Goal: Information Seeking & Learning: Learn about a topic

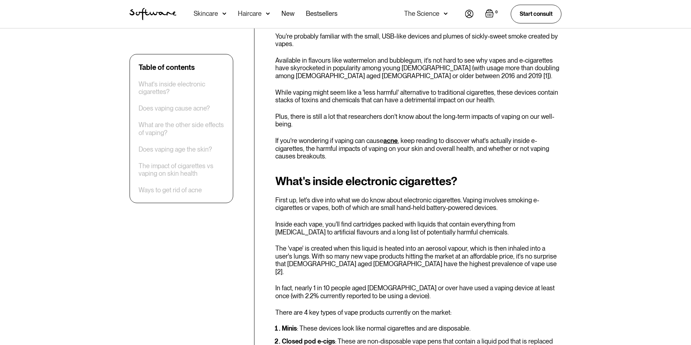
scroll to position [257, 0]
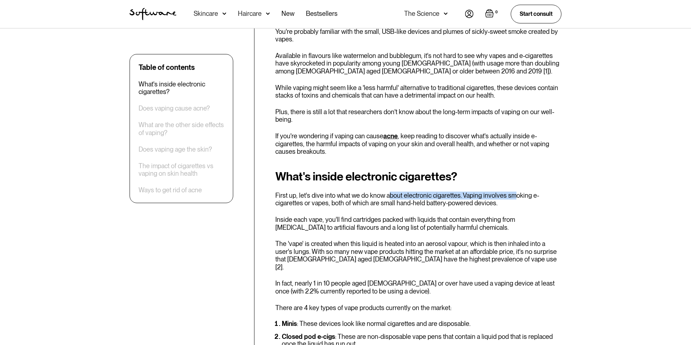
drag, startPoint x: 418, startPoint y: 193, endPoint x: 476, endPoint y: 199, distance: 59.0
click at [513, 194] on p "First up, let's dive into what we do know about electronic cigarettes. Vaping i…" at bounding box center [418, 198] width 286 height 15
click at [467, 199] on p "First up, let's dive into what we do know about electronic cigarettes. Vaping i…" at bounding box center [418, 198] width 286 height 15
drag, startPoint x: 451, startPoint y: 196, endPoint x: 510, endPoint y: 198, distance: 58.3
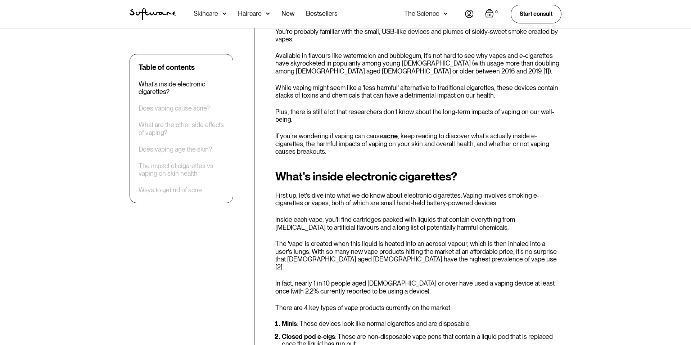
drag, startPoint x: 287, startPoint y: 209, endPoint x: 364, endPoint y: 203, distance: 77.6
drag, startPoint x: 353, startPoint y: 203, endPoint x: 357, endPoint y: 214, distance: 11.6
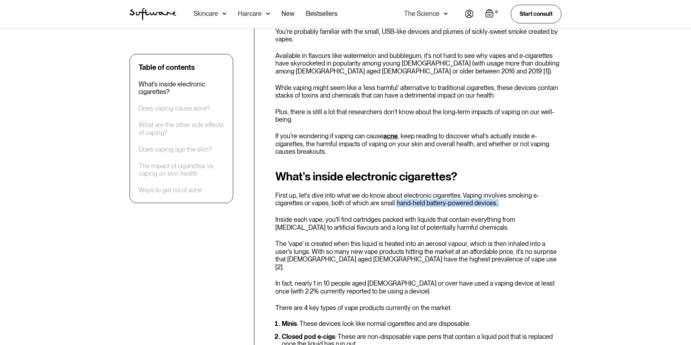
drag, startPoint x: 394, startPoint y: 202, endPoint x: 494, endPoint y: 208, distance: 100.6
click at [334, 225] on p "Inside each vape, you'll find cartridges packed with liquids that contain every…" at bounding box center [418, 223] width 286 height 15
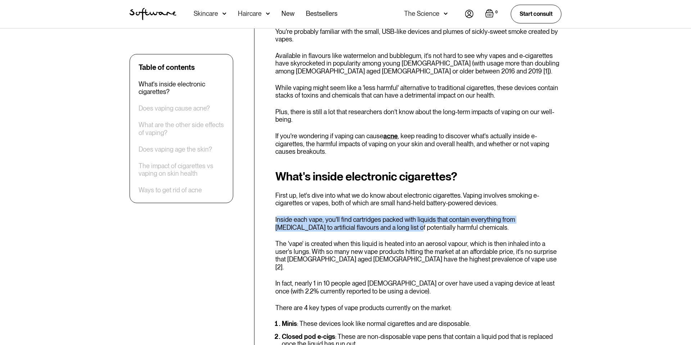
click at [379, 227] on p "Inside each vape, you'll find cartridges packed with liquids that contain every…" at bounding box center [418, 223] width 286 height 15
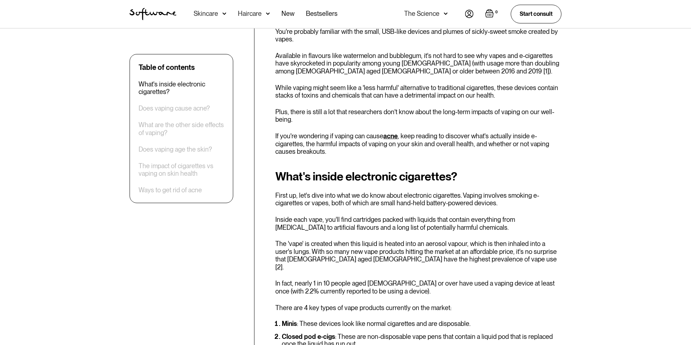
click at [352, 229] on p "Inside each vape, you'll find cartridges packed with liquids that contain every…" at bounding box center [418, 223] width 286 height 15
drag, startPoint x: 325, startPoint y: 221, endPoint x: 494, endPoint y: 222, distance: 168.4
click at [494, 223] on p "Inside each vape, you'll find cartridges packed with liquids that contain every…" at bounding box center [418, 223] width 286 height 15
drag, startPoint x: 401, startPoint y: 222, endPoint x: 412, endPoint y: 221, distance: 11.2
click at [401, 222] on p "Inside each vape, you'll find cartridges packed with liquids that contain every…" at bounding box center [418, 223] width 286 height 15
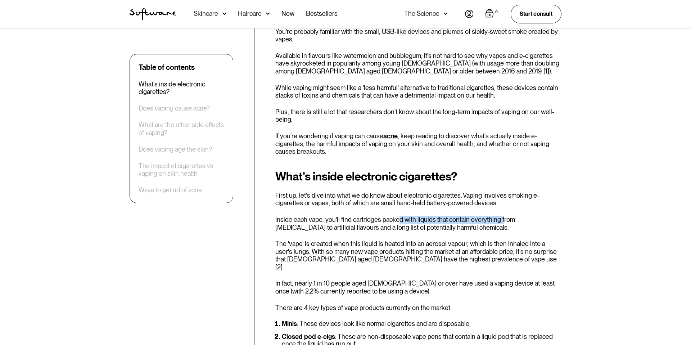
drag, startPoint x: 396, startPoint y: 221, endPoint x: 501, endPoint y: 223, distance: 104.4
click at [501, 223] on p "Inside each vape, you'll find cartridges packed with liquids that contain every…" at bounding box center [418, 223] width 286 height 15
click at [431, 229] on p "Inside each vape, you'll find cartridges packed with liquids that contain every…" at bounding box center [418, 223] width 286 height 15
drag, startPoint x: 277, startPoint y: 228, endPoint x: 330, endPoint y: 226, distance: 52.9
click at [330, 226] on p "Inside each vape, you'll find cartridges packed with liquids that contain every…" at bounding box center [418, 223] width 286 height 15
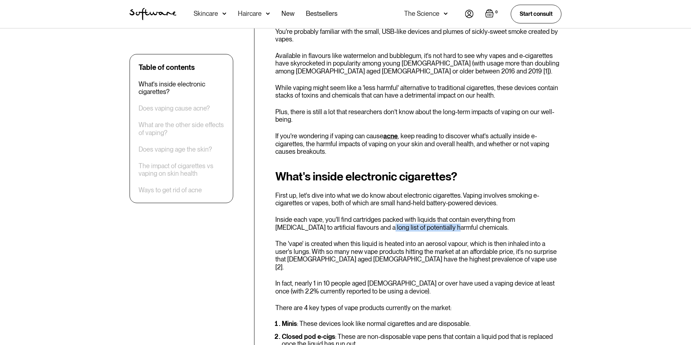
drag, startPoint x: 351, startPoint y: 228, endPoint x: 417, endPoint y: 229, distance: 65.9
click at [417, 229] on p "Inside each vape, you'll find cartridges packed with liquids that contain every…" at bounding box center [418, 223] width 286 height 15
click at [348, 230] on p "Inside each vape, you'll find cartridges packed with liquids that contain every…" at bounding box center [418, 223] width 286 height 15
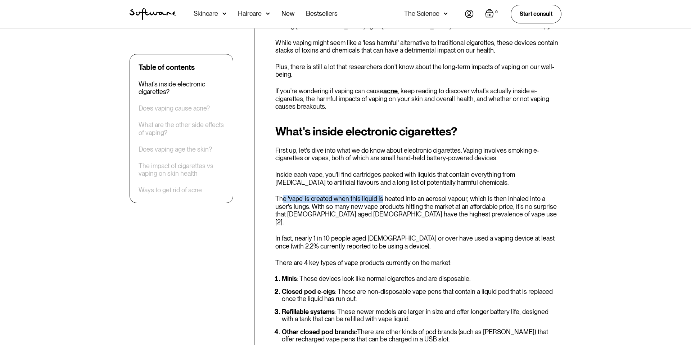
drag, startPoint x: 284, startPoint y: 198, endPoint x: 386, endPoint y: 197, distance: 102.2
click at [386, 197] on p "The 'vape' is created when this liquid is heated into an aerosol vapour, which …" at bounding box center [418, 210] width 286 height 31
drag, startPoint x: 350, startPoint y: 205, endPoint x: 388, endPoint y: 203, distance: 37.8
click at [350, 205] on p "The 'vape' is created when this liquid is heated into an aerosol vapour, which …" at bounding box center [418, 210] width 286 height 31
drag, startPoint x: 349, startPoint y: 201, endPoint x: 463, endPoint y: 199, distance: 113.4
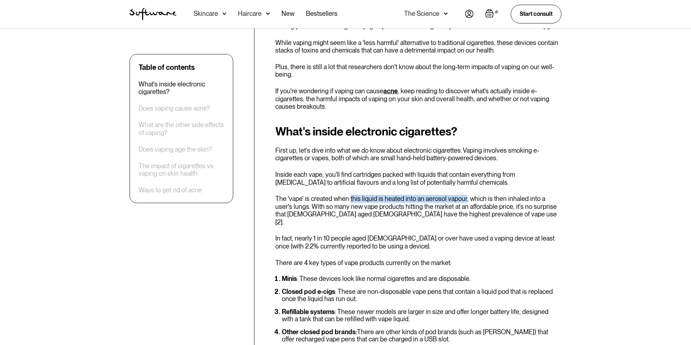
click at [463, 199] on p "The 'vape' is created when this liquid is heated into an aerosol vapour, which …" at bounding box center [418, 210] width 286 height 31
drag, startPoint x: 291, startPoint y: 207, endPoint x: 321, endPoint y: 207, distance: 30.6
click at [321, 207] on p "The 'vape' is created when this liquid is heated into an aerosol vapour, which …" at bounding box center [418, 210] width 286 height 31
click at [335, 208] on p "The 'vape' is created when this liquid is heated into an aerosol vapour, which …" at bounding box center [418, 210] width 286 height 31
drag, startPoint x: 331, startPoint y: 208, endPoint x: 385, endPoint y: 208, distance: 54.3
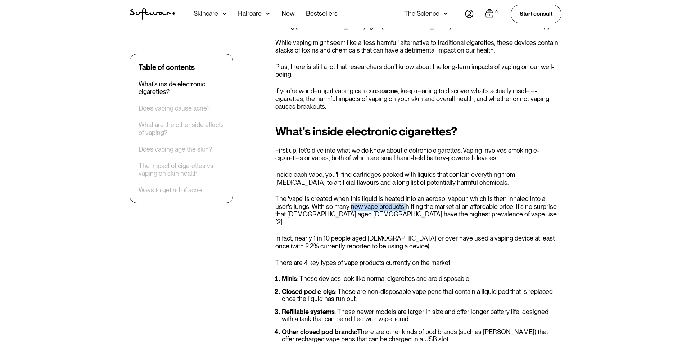
click at [385, 208] on p "The 'vape' is created when this liquid is heated into an aerosol vapour, which …" at bounding box center [418, 210] width 286 height 31
click at [430, 208] on p "The 'vape' is created when this liquid is heated into an aerosol vapour, which …" at bounding box center [418, 210] width 286 height 31
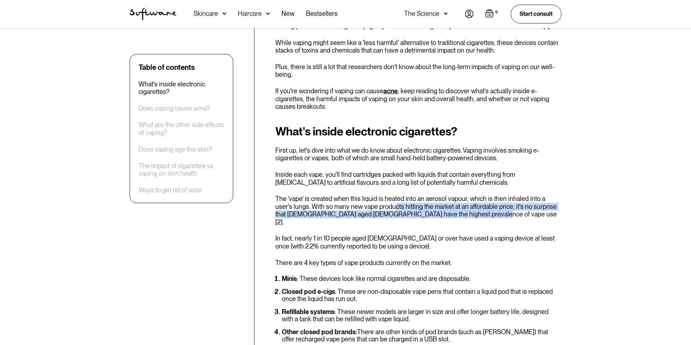
drag, startPoint x: 375, startPoint y: 210, endPoint x: 474, endPoint y: 215, distance: 99.8
click at [474, 215] on p "The 'vape' is created when this liquid is heated into an aerosol vapour, which …" at bounding box center [418, 210] width 286 height 31
drag, startPoint x: 308, startPoint y: 216, endPoint x: 349, endPoint y: 216, distance: 40.7
click at [309, 216] on p "The 'vape' is created when this liquid is heated into an aerosol vapour, which …" at bounding box center [418, 210] width 286 height 31
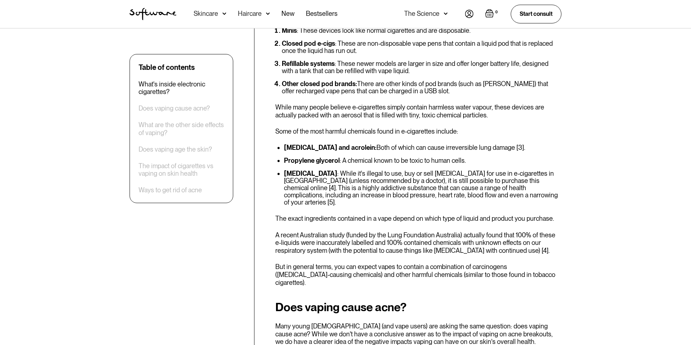
scroll to position [556, 0]
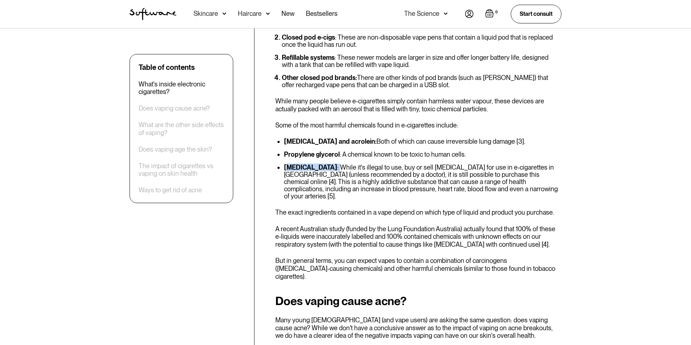
drag, startPoint x: 286, startPoint y: 160, endPoint x: 312, endPoint y: 160, distance: 25.2
click at [312, 164] on li "[MEDICAL_DATA] : While it's illegal to use, buy or sell [MEDICAL_DATA] for use …" at bounding box center [422, 182] width 277 height 36
click at [347, 171] on li "[MEDICAL_DATA] : While it's illegal to use, buy or sell [MEDICAL_DATA] for use …" at bounding box center [422, 182] width 277 height 36
drag, startPoint x: 369, startPoint y: 161, endPoint x: 419, endPoint y: 160, distance: 50.0
click at [419, 164] on li "[MEDICAL_DATA] : While it's illegal to use, buy or sell [MEDICAL_DATA] for use …" at bounding box center [422, 182] width 277 height 36
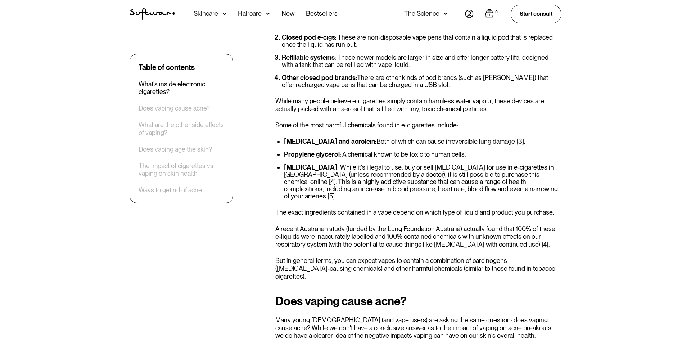
click at [361, 180] on li "[MEDICAL_DATA] : While it's illegal to use, buy or sell [MEDICAL_DATA] for use …" at bounding box center [422, 182] width 277 height 36
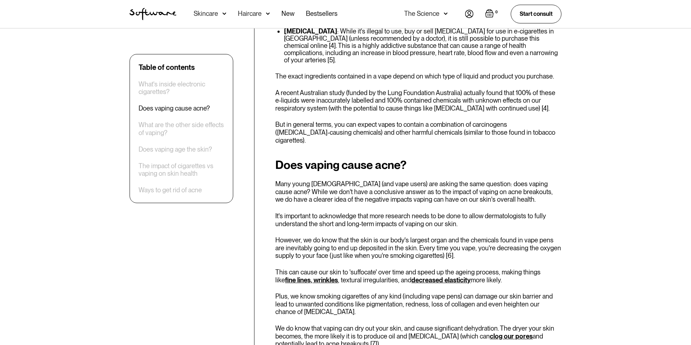
scroll to position [693, 0]
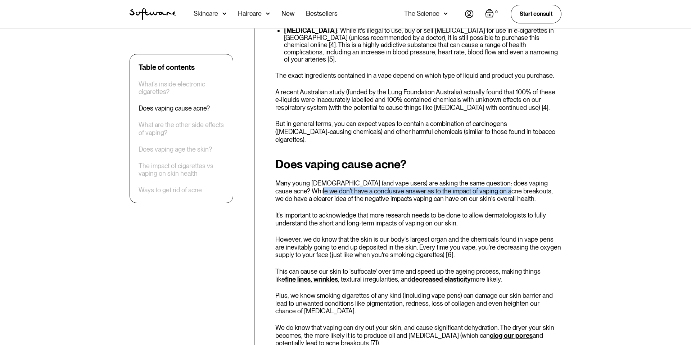
drag, startPoint x: 290, startPoint y: 169, endPoint x: 479, endPoint y: 170, distance: 188.2
click at [479, 179] on p "Many young [DEMOGRAPHIC_DATA] (and vape users) are asking the same question: do…" at bounding box center [418, 190] width 286 height 23
click at [353, 179] on p "Many young [DEMOGRAPHIC_DATA] (and vape users) are asking the same question: do…" at bounding box center [418, 190] width 286 height 23
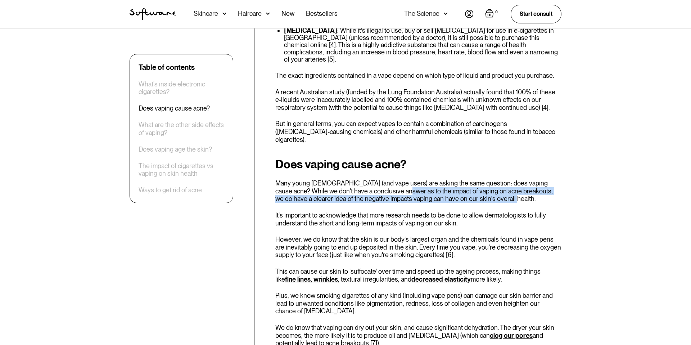
drag, startPoint x: 377, startPoint y: 167, endPoint x: 547, endPoint y: 176, distance: 169.8
click at [560, 179] on p "Many young [DEMOGRAPHIC_DATA] (and vape users) are asking the same question: do…" at bounding box center [418, 190] width 286 height 23
click at [483, 179] on p "Many young [DEMOGRAPHIC_DATA] (and vape users) are asking the same question: do…" at bounding box center [418, 190] width 286 height 23
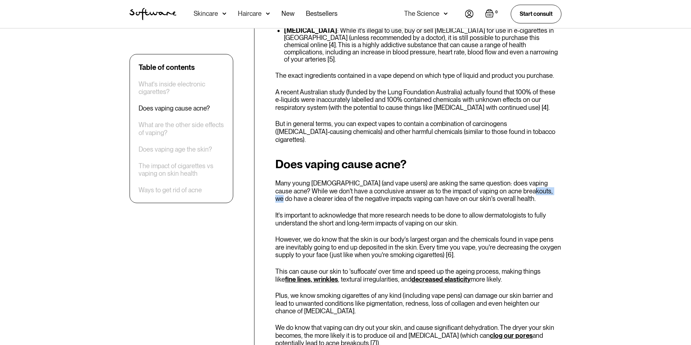
drag, startPoint x: 497, startPoint y: 169, endPoint x: 524, endPoint y: 170, distance: 27.0
click at [524, 179] on p "Many young [DEMOGRAPHIC_DATA] (and vape users) are asking the same question: do…" at bounding box center [418, 190] width 286 height 23
drag, startPoint x: 304, startPoint y: 176, endPoint x: 447, endPoint y: 178, distance: 143.6
click at [447, 179] on p "Many young [DEMOGRAPHIC_DATA] (and vape users) are asking the same question: do…" at bounding box center [418, 190] width 286 height 23
drag, startPoint x: 342, startPoint y: 183, endPoint x: 352, endPoint y: 178, distance: 11.1
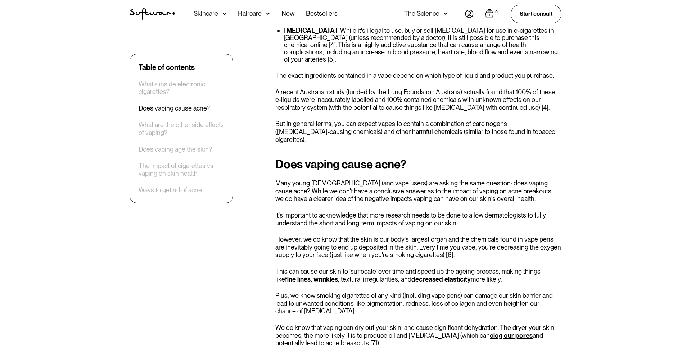
click at [342, 183] on div "Does vaping cause acne? Many young [DEMOGRAPHIC_DATA] (and vape users) are aski…" at bounding box center [418, 308] width 286 height 301
click at [404, 179] on p "Many young [DEMOGRAPHIC_DATA] (and vape users) are asking the same question: do…" at bounding box center [418, 190] width 286 height 23
drag, startPoint x: 455, startPoint y: 185, endPoint x: 402, endPoint y: 178, distance: 53.0
click at [455, 185] on div "Does vaping cause acne? Many young [DEMOGRAPHIC_DATA] (and vape users) are aski…" at bounding box center [418, 308] width 286 height 301
drag, startPoint x: 400, startPoint y: 178, endPoint x: 470, endPoint y: 179, distance: 70.2
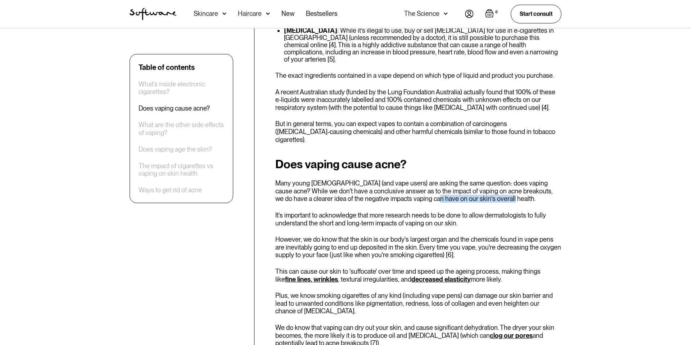
click at [470, 179] on p "Many young [DEMOGRAPHIC_DATA] (and vape users) are asking the same question: do…" at bounding box center [418, 190] width 286 height 23
click at [488, 184] on div "Does vaping cause acne? Many young [DEMOGRAPHIC_DATA] (and vape users) are aski…" at bounding box center [418, 308] width 286 height 301
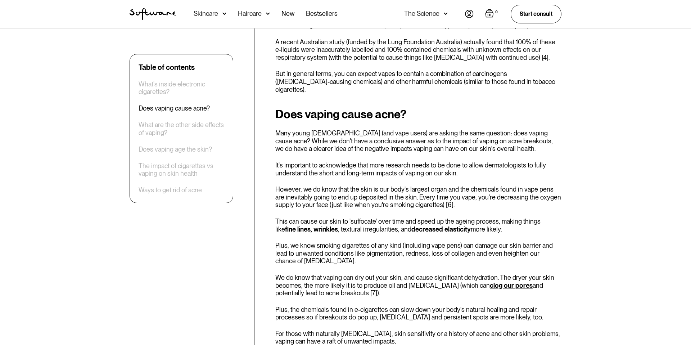
scroll to position [745, 0]
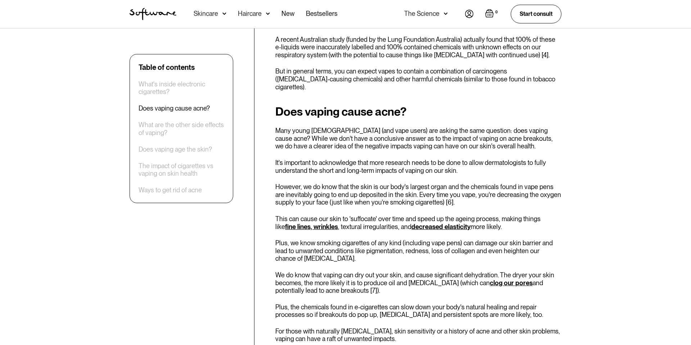
drag, startPoint x: 443, startPoint y: 195, endPoint x: 501, endPoint y: 200, distance: 58.5
click at [503, 215] on p "This can cause our skin to 'suffocate' over time and speed up the ageing proces…" at bounding box center [418, 222] width 286 height 15
drag, startPoint x: 494, startPoint y: 196, endPoint x: 520, endPoint y: 197, distance: 26.3
click at [520, 215] on p "This can cause our skin to 'suffocate' over time and speed up the ageing proces…" at bounding box center [418, 222] width 286 height 15
drag, startPoint x: 318, startPoint y: 205, endPoint x: 356, endPoint y: 205, distance: 37.8
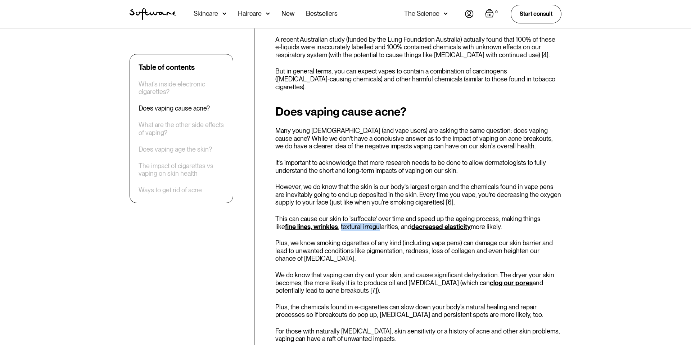
click at [356, 215] on p "This can cause our skin to 'suffocate' over time and speed up the ageing proces…" at bounding box center [418, 222] width 286 height 15
click at [356, 214] on div "Does vaping cause acne? Many young [DEMOGRAPHIC_DATA] (and vape users) are aski…" at bounding box center [418, 255] width 286 height 301
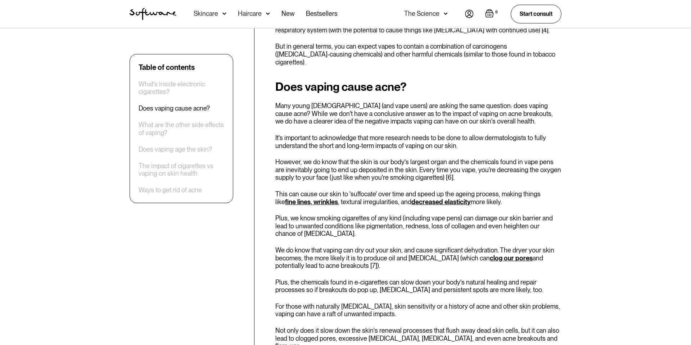
scroll to position [773, 0]
